Goal: Task Accomplishment & Management: Complete application form

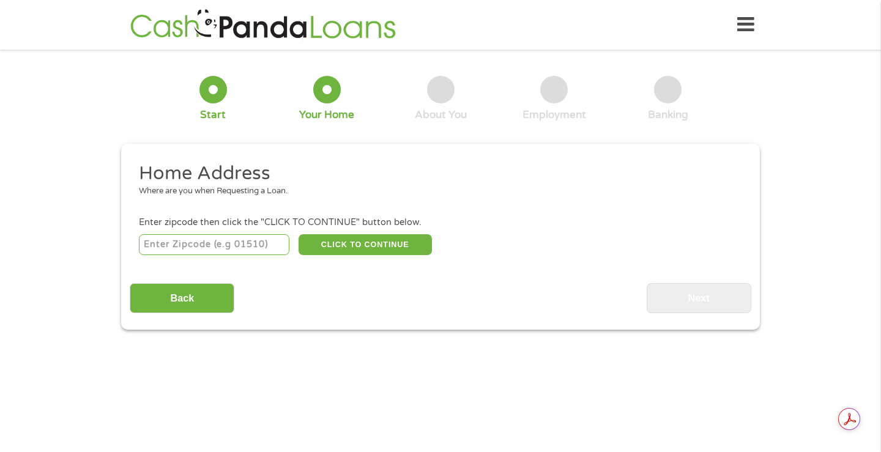
click at [236, 242] on input "number" at bounding box center [214, 244] width 151 height 21
type input "72204"
select select "[US_STATE]"
click at [364, 249] on button "CLICK TO CONTINUE" at bounding box center [364, 244] width 133 height 21
type input "72204"
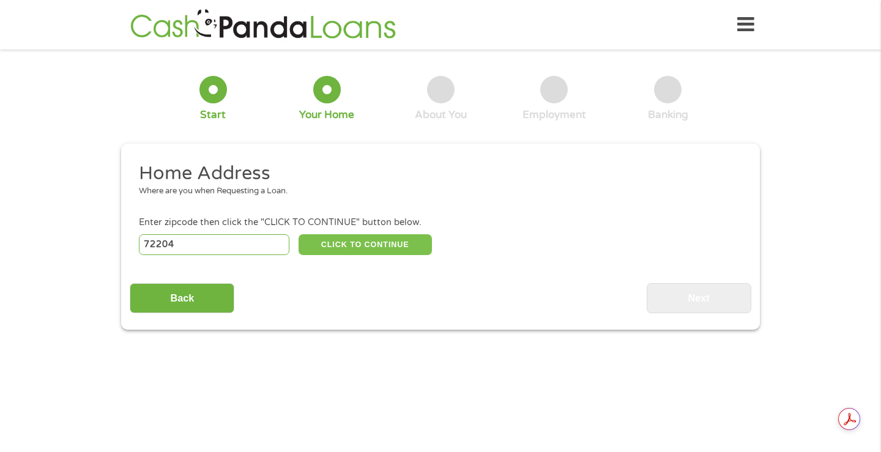
type input "Little Rock"
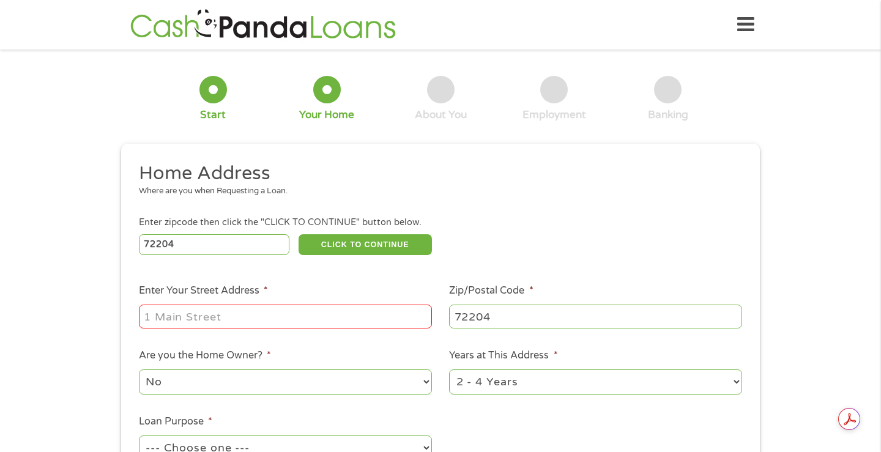
click at [283, 310] on input "Enter Your Street Address *" at bounding box center [285, 316] width 293 height 23
type input "[STREET_ADDRESS]"
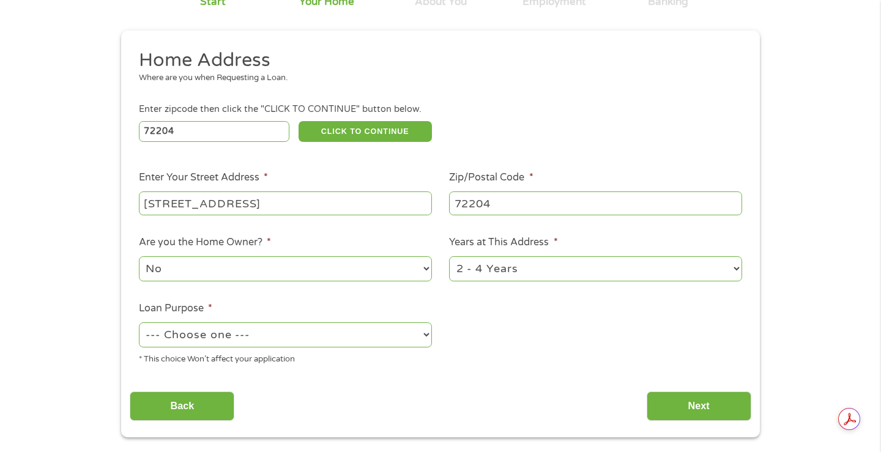
scroll to position [119, 0]
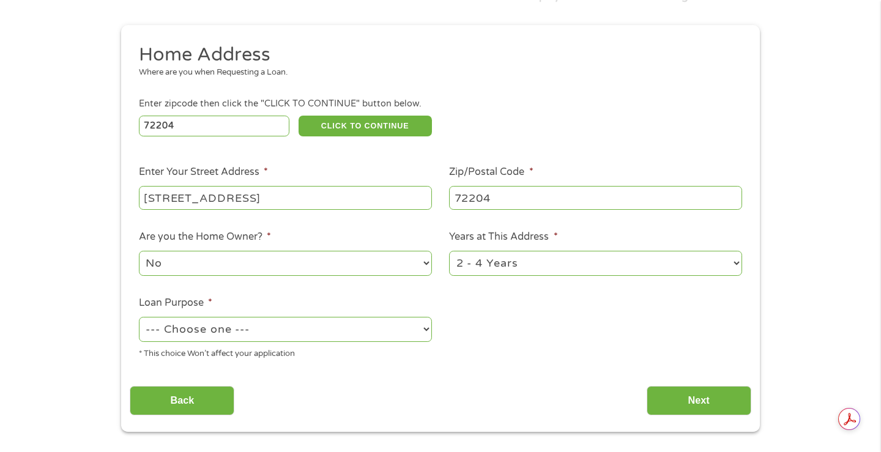
click at [323, 264] on select "No Yes" at bounding box center [285, 263] width 293 height 25
select select "yes"
click at [550, 267] on select "1 Year or less 1 - 2 Years 2 - 4 Years Over 4 Years" at bounding box center [595, 263] width 293 height 25
select select "60months"
click at [345, 337] on select "--- Choose one --- Pay Bills Debt Consolidation Home Improvement Major Purchase…" at bounding box center [285, 329] width 293 height 25
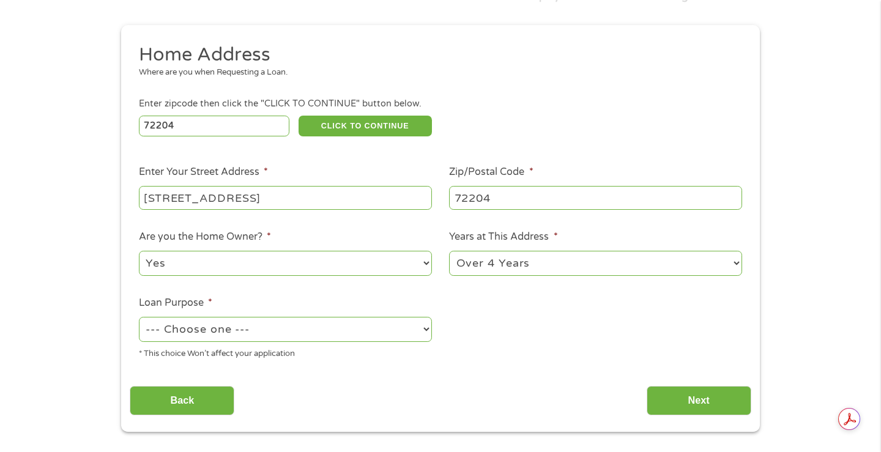
select select "other"
click at [687, 408] on input "Next" at bounding box center [698, 401] width 105 height 30
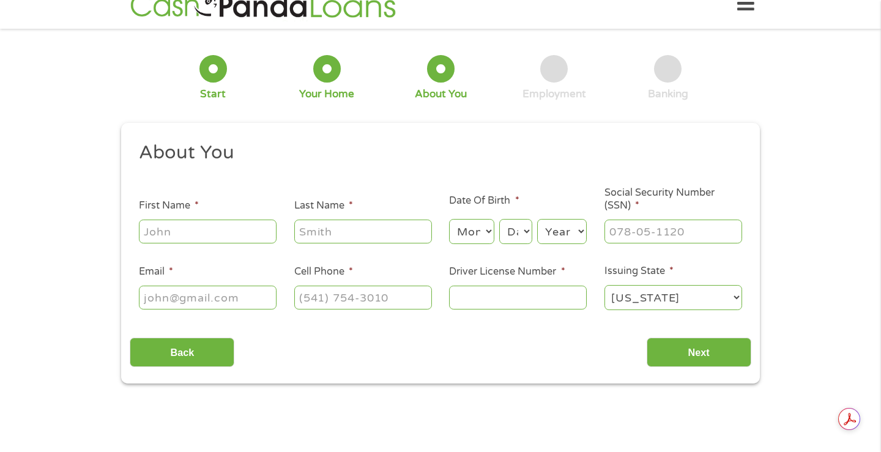
scroll to position [0, 0]
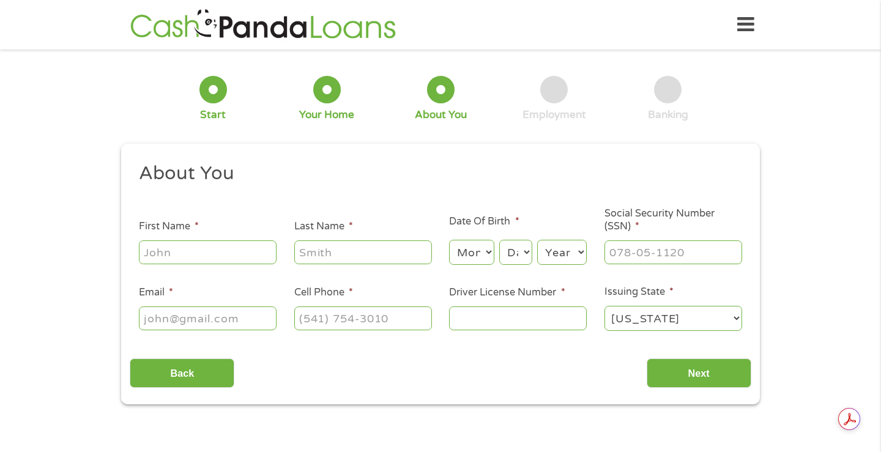
click at [183, 245] on input "First Name *" at bounding box center [208, 251] width 138 height 23
type input "[PERSON_NAME]"
click at [473, 251] on select "Month 1 2 3 4 5 6 7 8 9 10 11 12" at bounding box center [471, 252] width 45 height 25
select select "5"
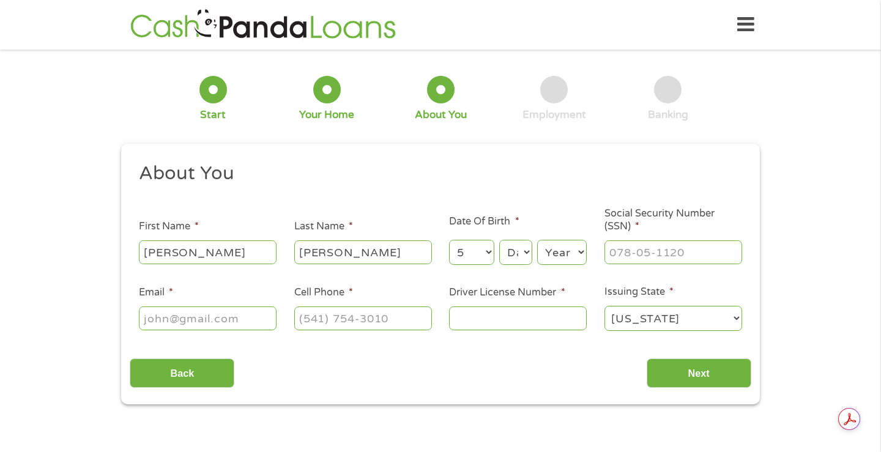
click at [514, 259] on select "Day 1 2 3 4 5 6 7 8 9 10 11 12 13 14 15 16 17 18 19 20 21 22 23 24 25 26 27 28 …" at bounding box center [515, 252] width 33 height 25
select select "1"
click at [558, 257] on select "Year [DATE] 2006 2005 2004 2003 2002 2001 2000 1999 1998 1997 1996 1995 1994 19…" at bounding box center [562, 252] width 50 height 25
select select "1989"
click at [657, 255] on input "___-__-____" at bounding box center [673, 251] width 138 height 23
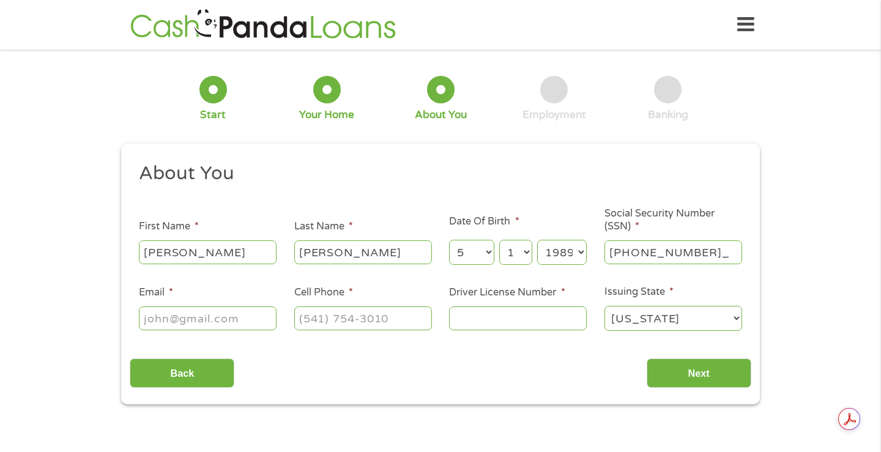
type input "430-81-5993"
click at [262, 317] on input "Email *" at bounding box center [208, 317] width 138 height 23
type input "[EMAIL_ADDRESS][DOMAIN_NAME]"
click at [402, 318] on input "[PHONE_NUMBER]" at bounding box center [363, 317] width 138 height 23
type input "[PHONE_NUMBER]"
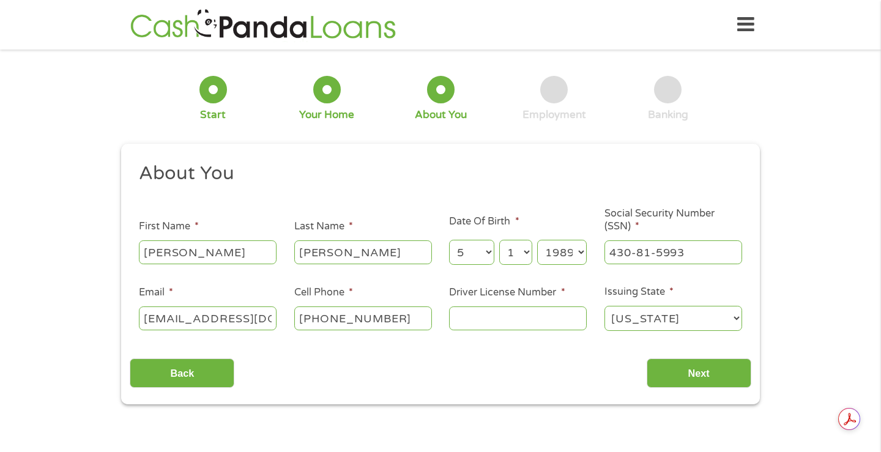
click at [554, 326] on input "Driver License Number *" at bounding box center [518, 317] width 138 height 23
type input "924531686"
click at [689, 378] on input "Next" at bounding box center [698, 373] width 105 height 30
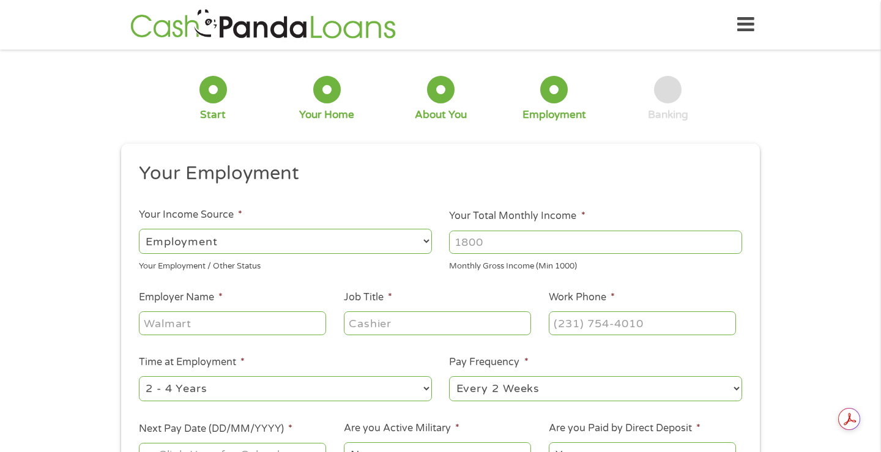
scroll to position [5, 5]
click at [523, 243] on input "Your Total Monthly Income *" at bounding box center [595, 242] width 293 height 23
type input "3400"
type input "AT&T Wireless"
type input "Sales Representative"
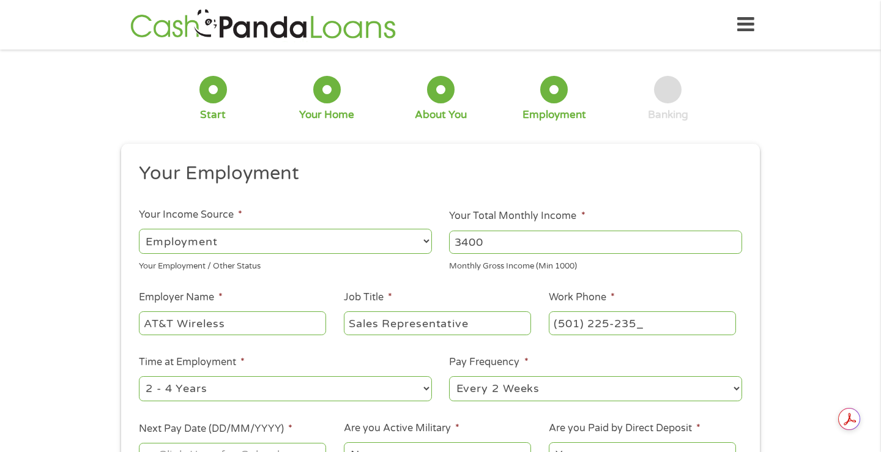
type input "[PHONE_NUMBER]"
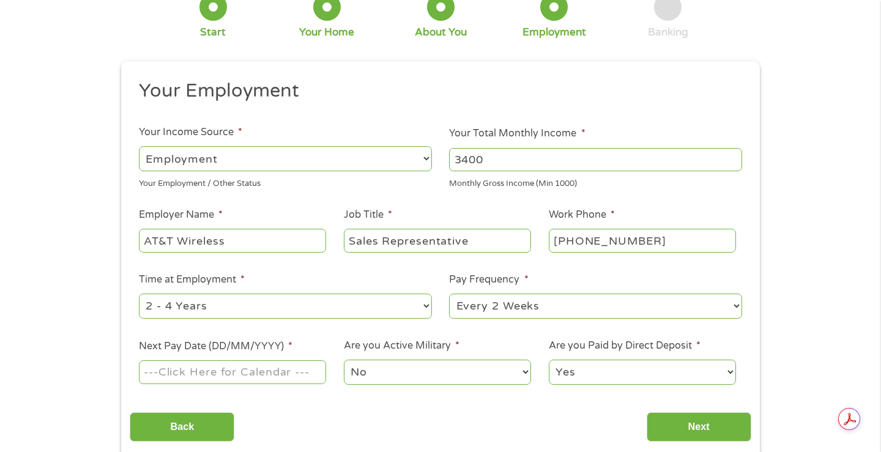
scroll to position [153, 0]
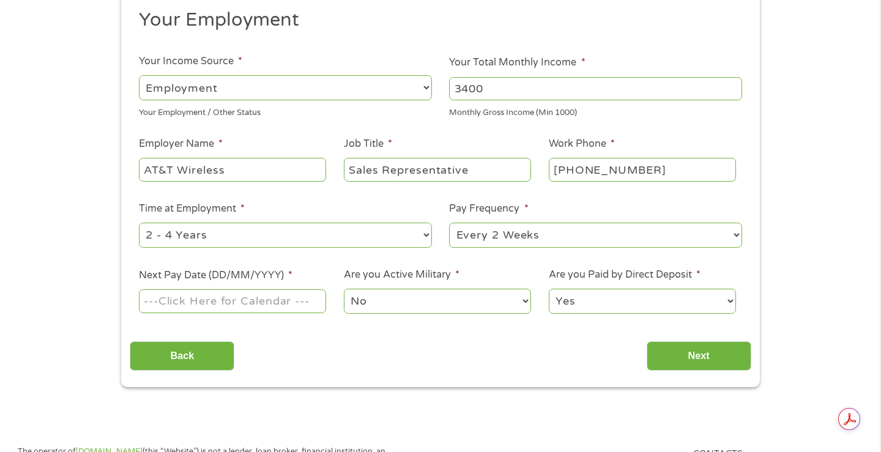
click at [301, 302] on input "Next Pay Date (DD/MM/YYYY) *" at bounding box center [232, 300] width 187 height 23
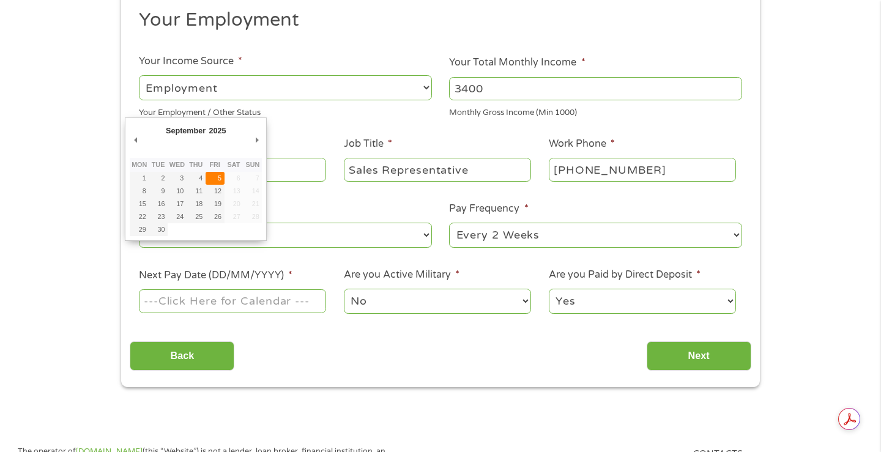
type input "[DATE]"
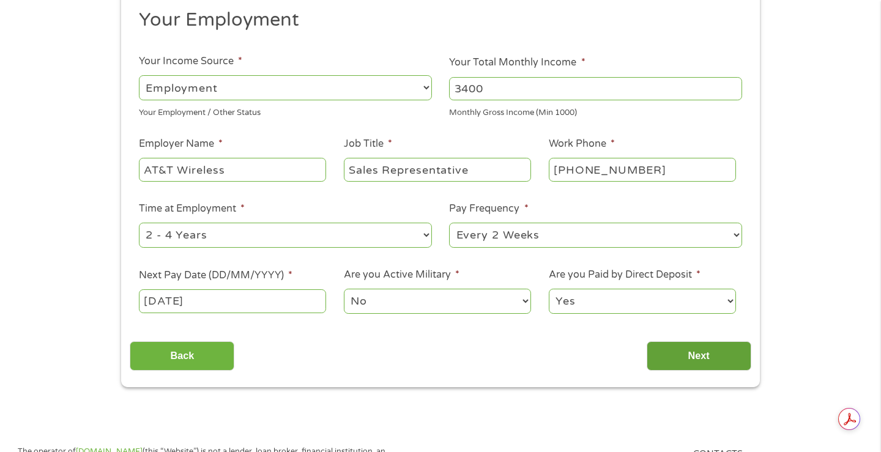
click at [672, 363] on input "Next" at bounding box center [698, 356] width 105 height 30
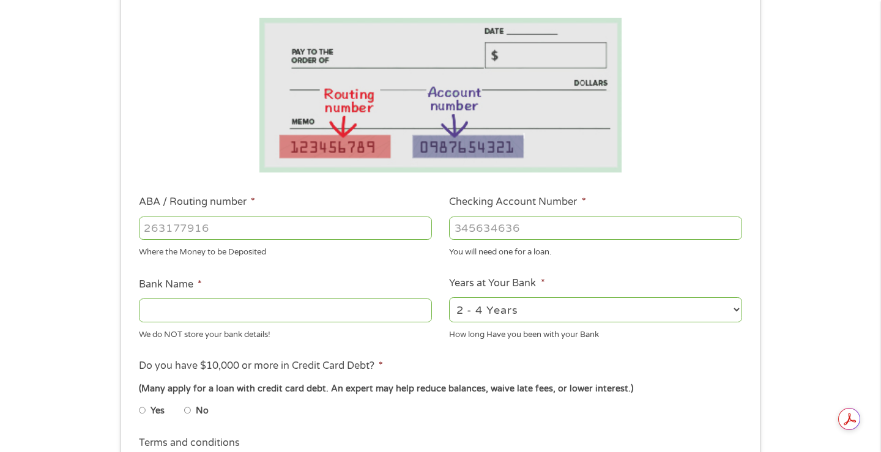
scroll to position [205, 0]
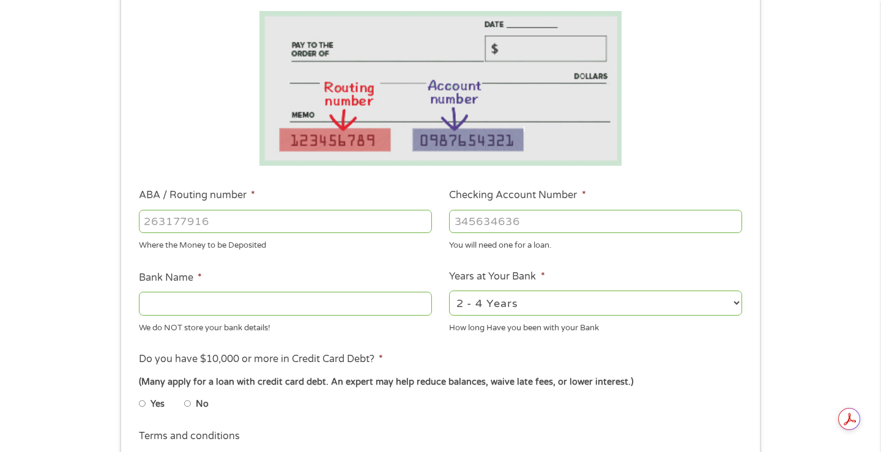
click at [234, 212] on input "ABA / Routing number *" at bounding box center [285, 221] width 293 height 23
type input "082900432"
type input "[PERSON_NAME] BANK"
type input "082900432"
type input "10495121"
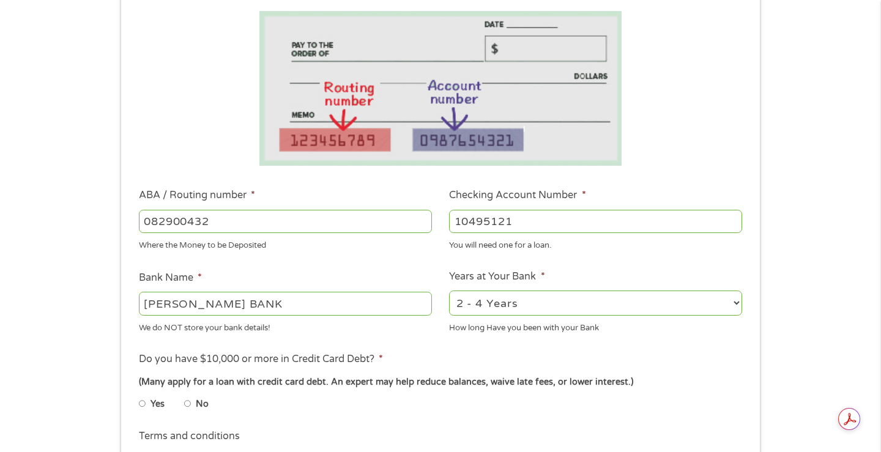
click at [545, 308] on select "2 - 4 Years 6 - 12 Months 1 - 2 Years Over 4 Years" at bounding box center [595, 302] width 293 height 25
select select "60months"
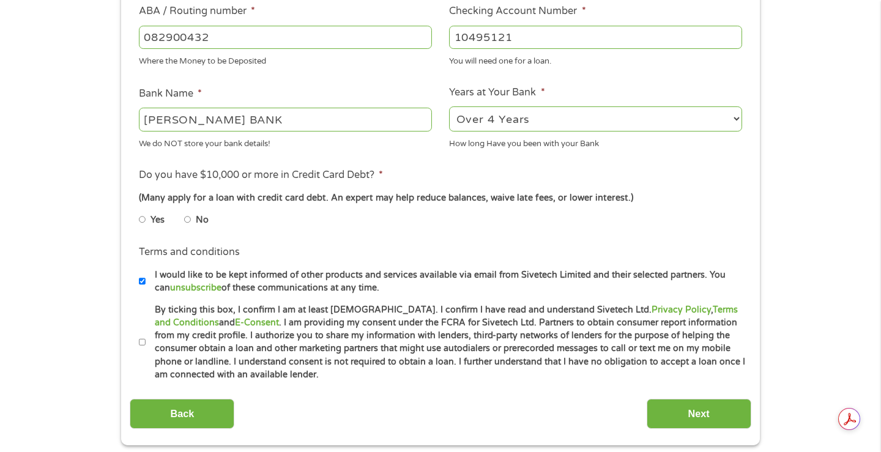
scroll to position [390, 0]
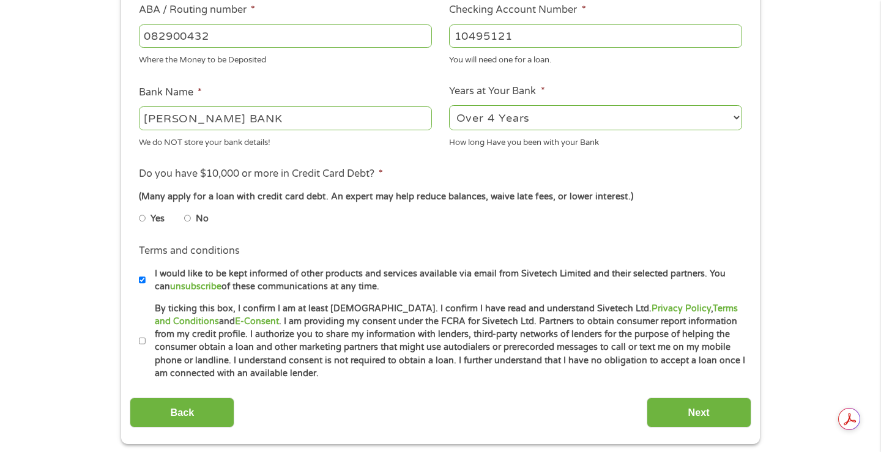
click at [188, 221] on input "No" at bounding box center [187, 219] width 7 height 20
radio input "true"
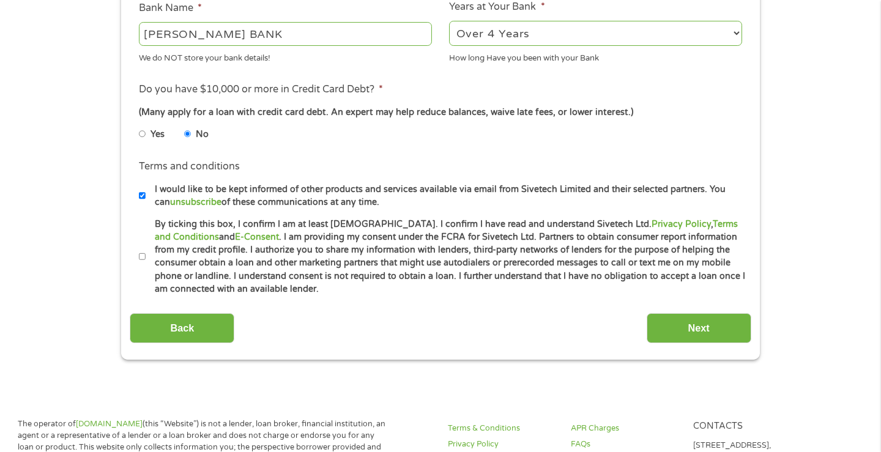
scroll to position [479, 0]
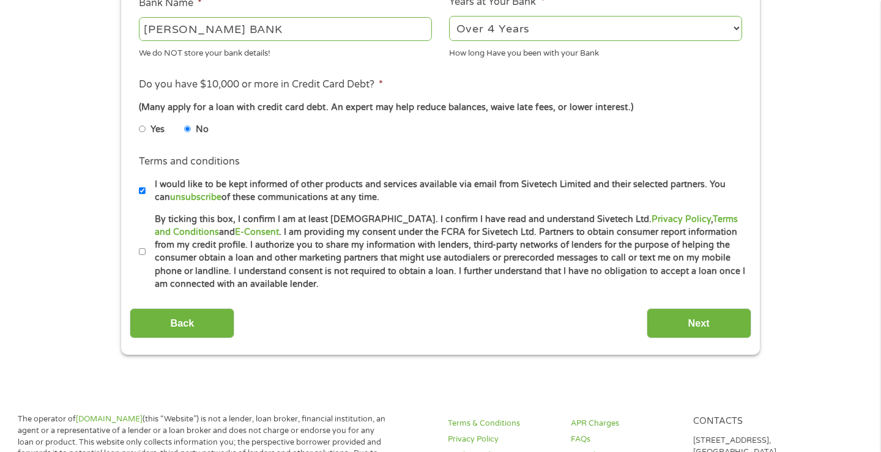
click at [142, 191] on input "I would like to be kept informed of other products and services available via e…" at bounding box center [142, 191] width 7 height 20
checkbox input "false"
click at [144, 252] on input "By ticking this box, I confirm I am at least [DEMOGRAPHIC_DATA]. I confirm I ha…" at bounding box center [142, 252] width 7 height 20
checkbox input "true"
click at [676, 324] on input "Next" at bounding box center [698, 323] width 105 height 30
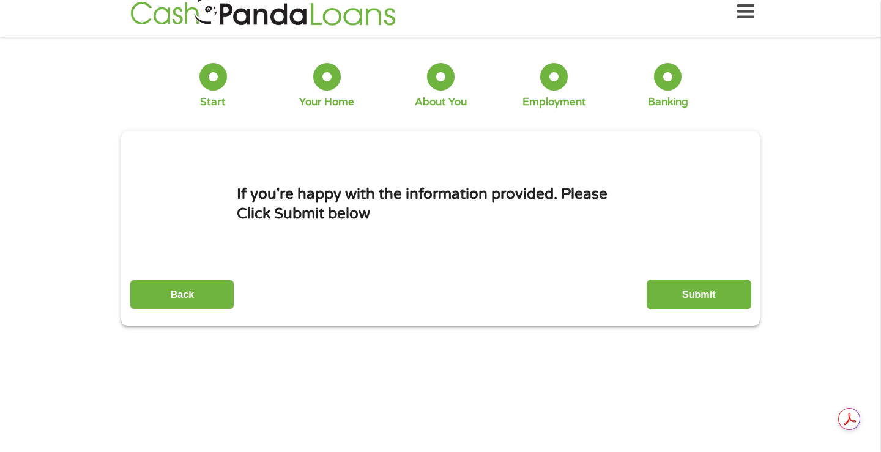
scroll to position [0, 0]
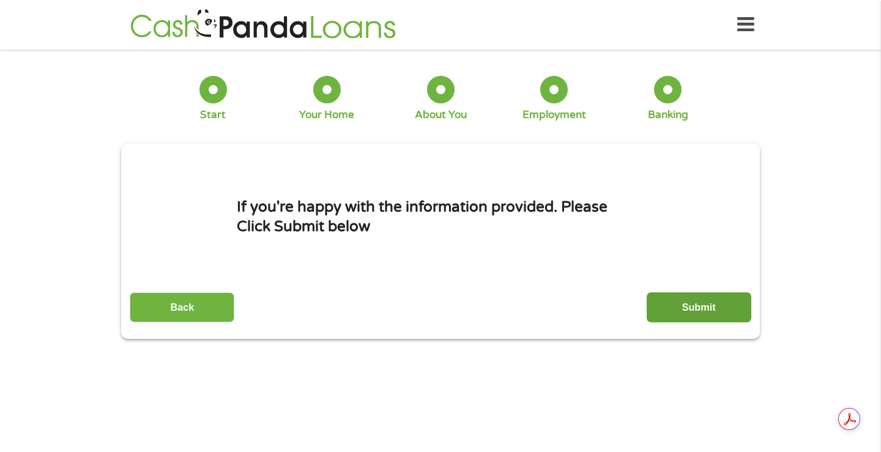
click at [701, 309] on input "Submit" at bounding box center [698, 307] width 105 height 30
